Goal: Understand process/instructions

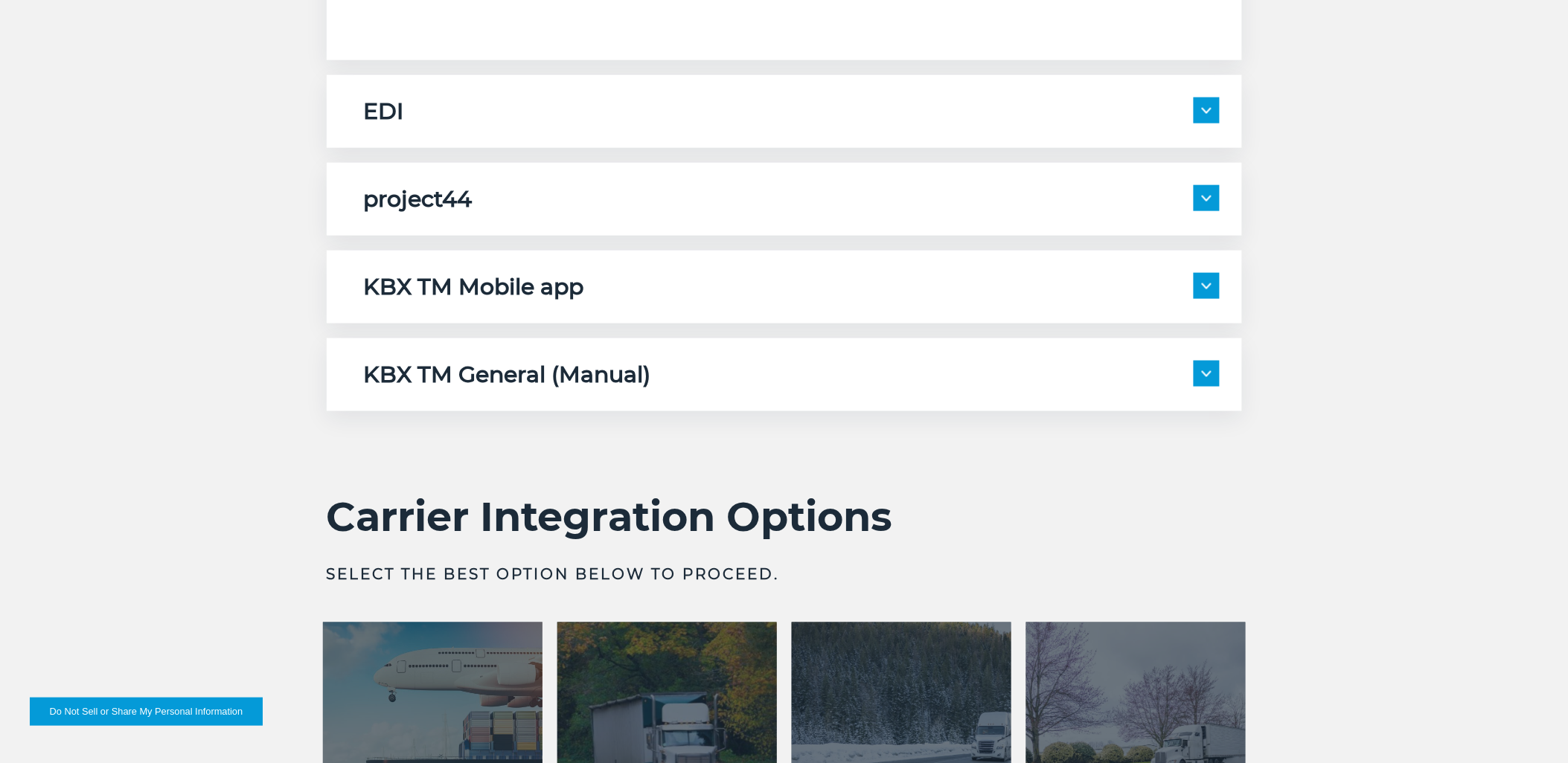
scroll to position [2976, 0]
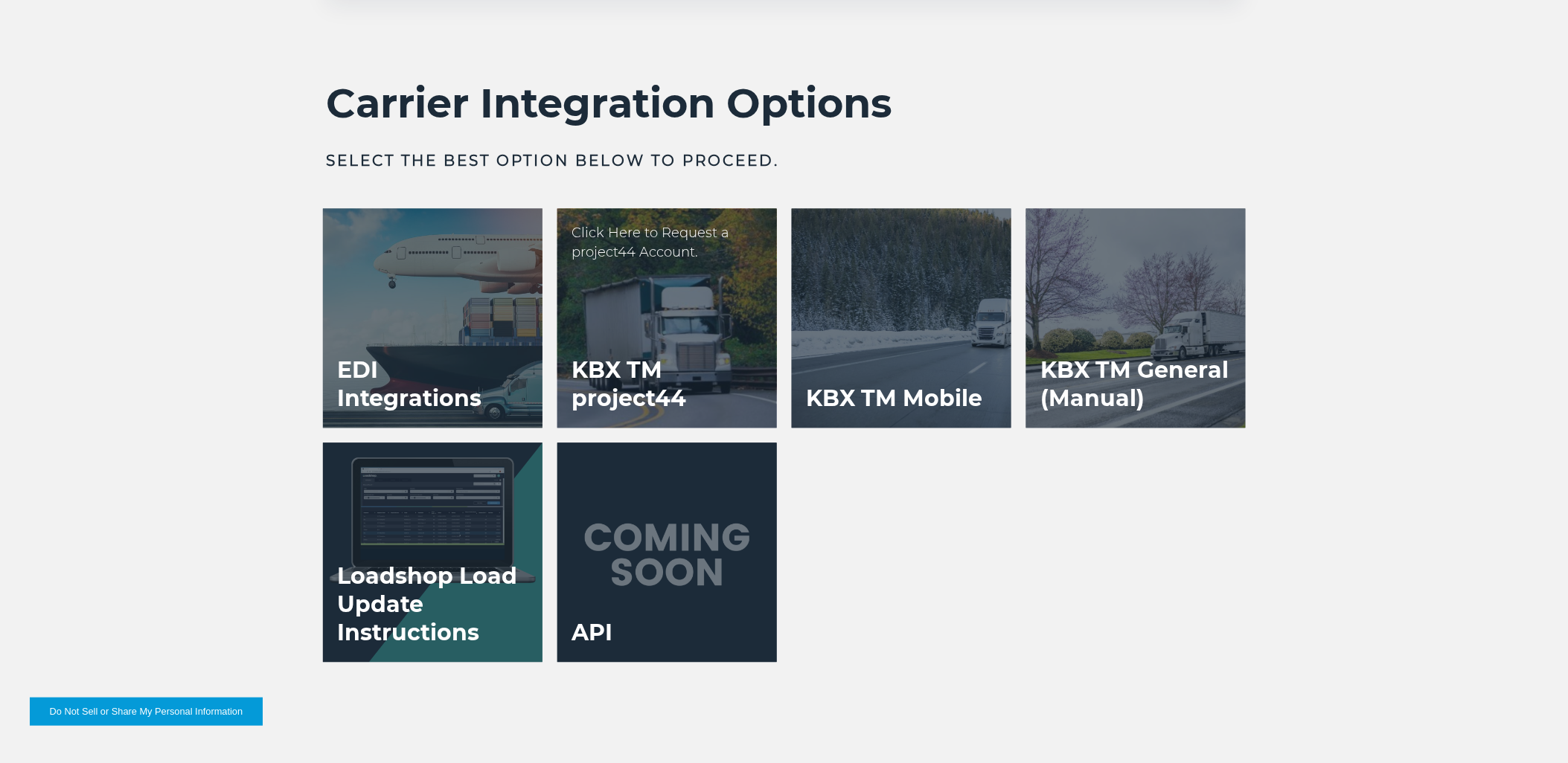
click at [716, 362] on h3 "KBX TM project44" at bounding box center [667, 384] width 219 height 86
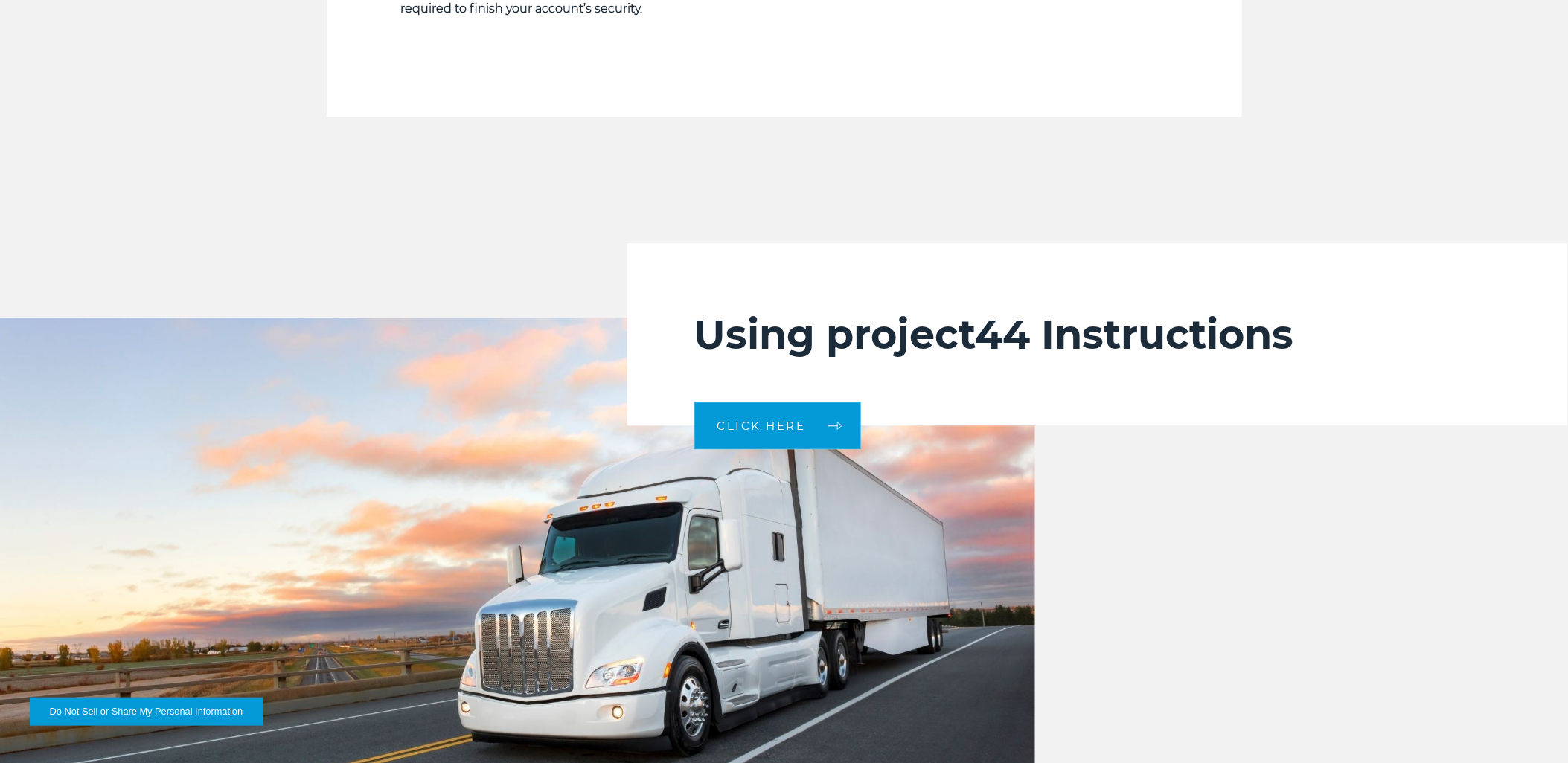
scroll to position [3306, 0]
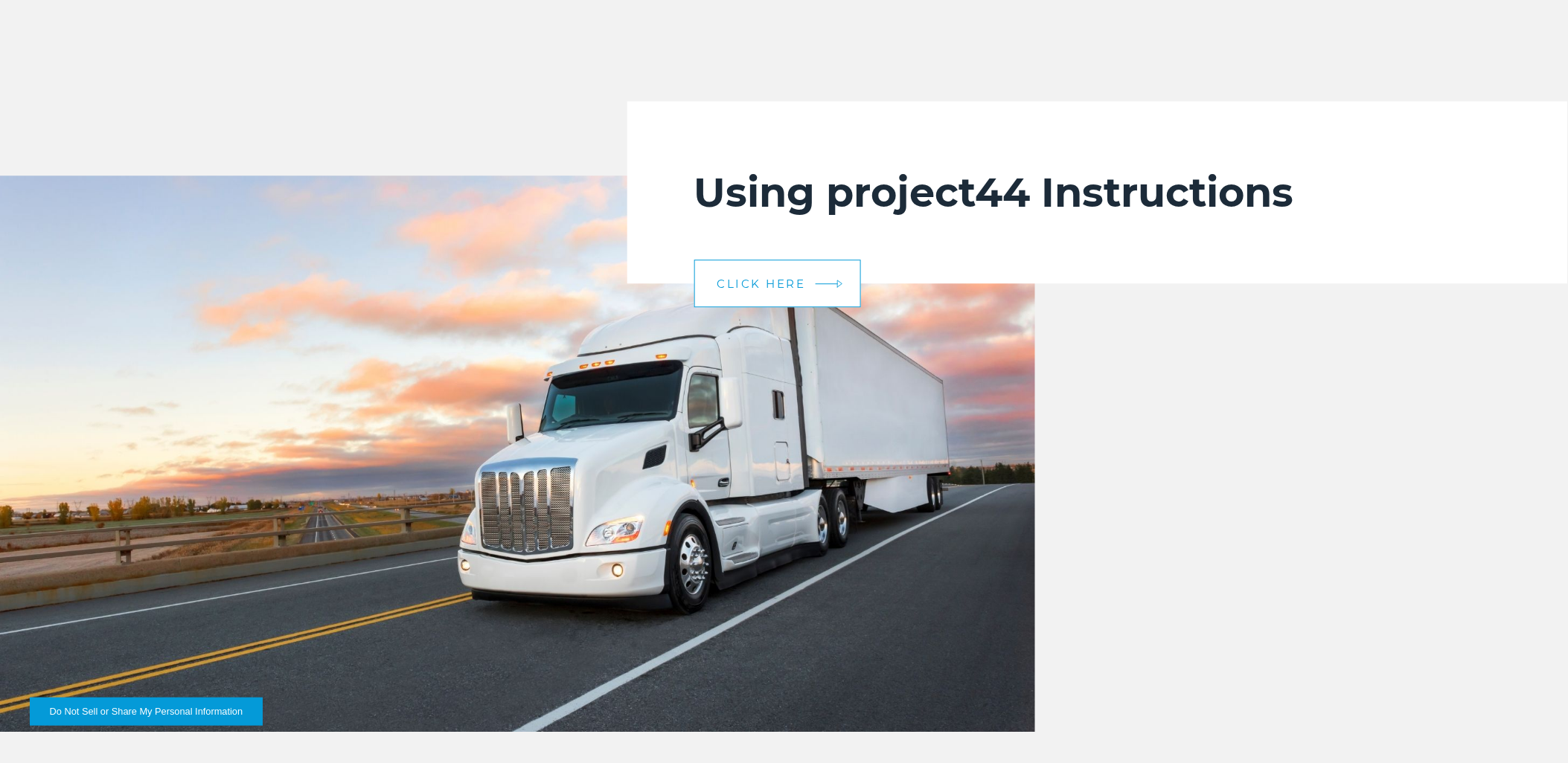
click at [797, 289] on span "CLICK HERE" at bounding box center [762, 284] width 89 height 11
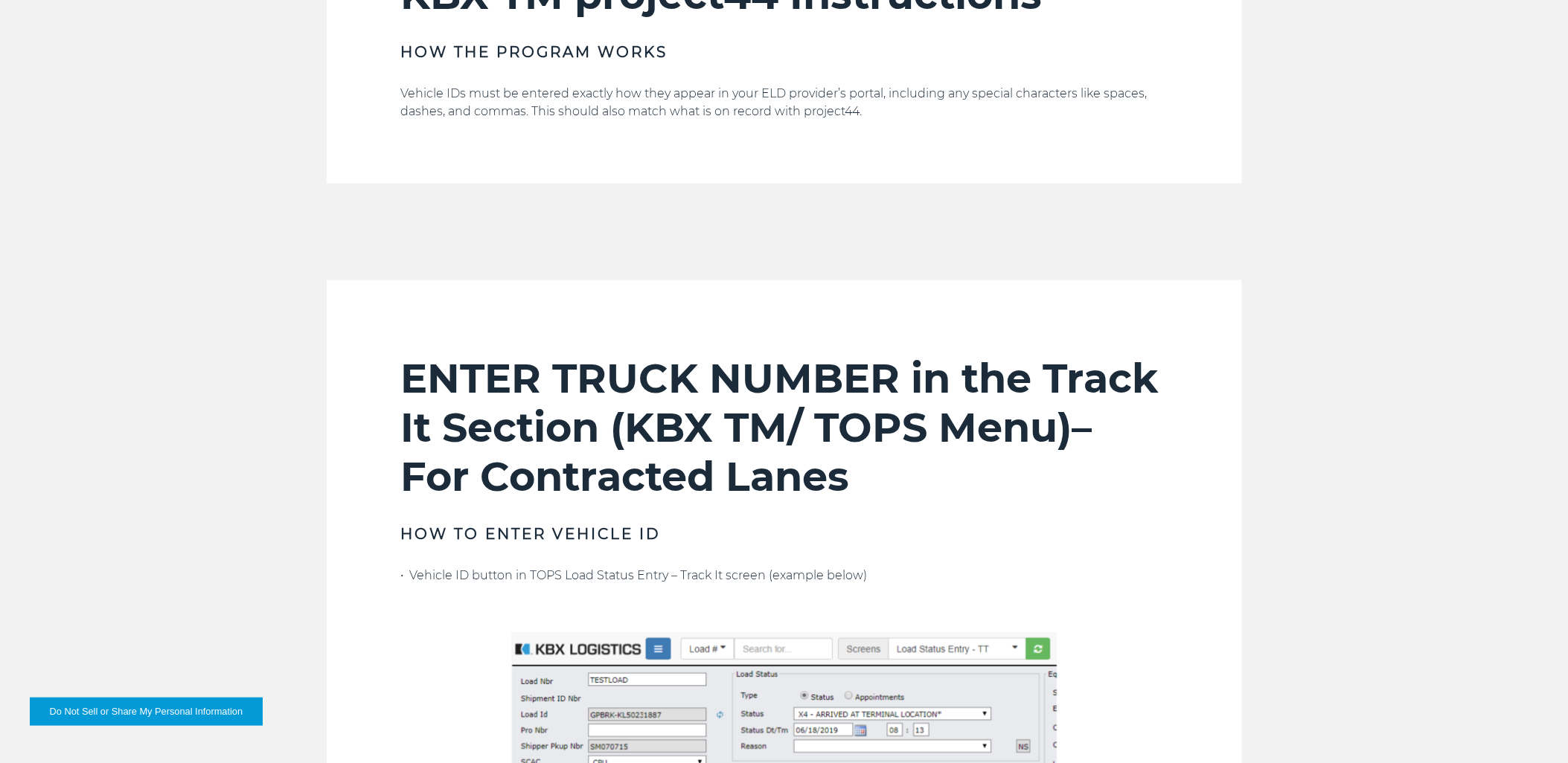
scroll to position [660, 0]
